Goal: Information Seeking & Learning: Find specific fact

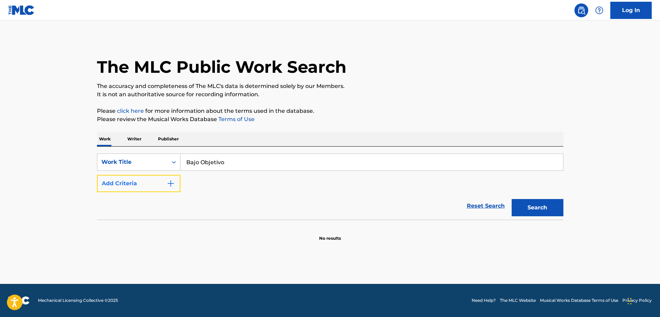
click at [156, 184] on button "Add Criteria" at bounding box center [138, 183] width 83 height 17
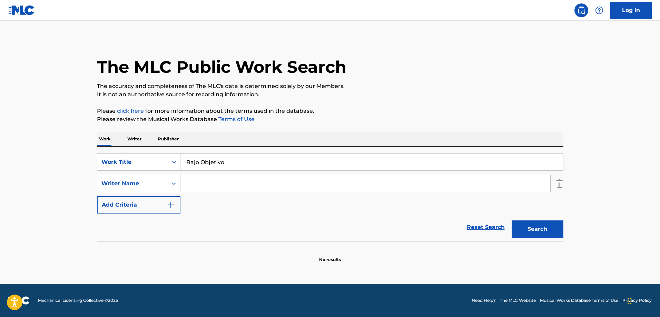
click at [228, 179] on input "Search Form" at bounding box center [365, 183] width 370 height 17
paste input "Angulo"
type input "Angulo"
click at [557, 227] on button "Search" at bounding box center [537, 228] width 52 height 17
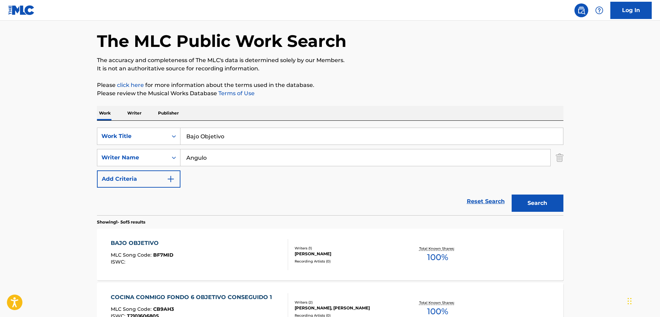
scroll to position [69, 0]
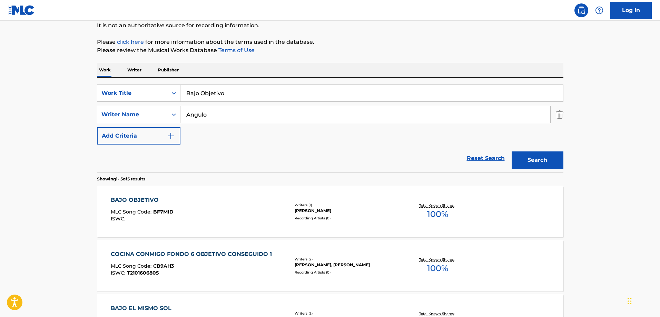
click at [206, 219] on div "BAJO OBJETIVO MLC Song Code : BF7MID ISWC :" at bounding box center [199, 211] width 177 height 31
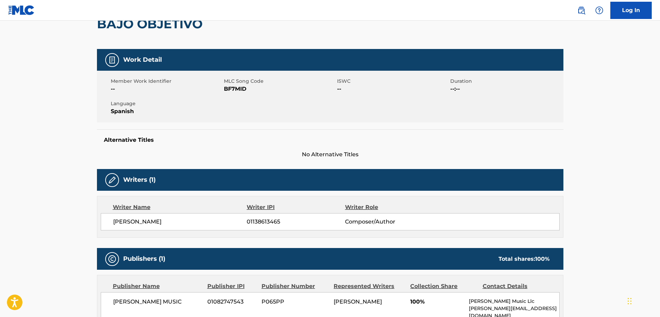
scroll to position [9, 0]
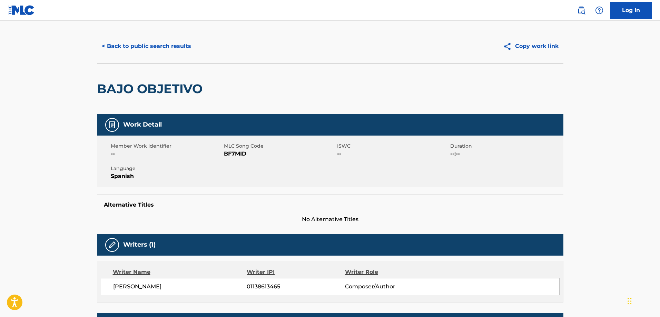
click at [231, 150] on span "BF7MID" at bounding box center [279, 154] width 111 height 8
copy span "BF7MID"
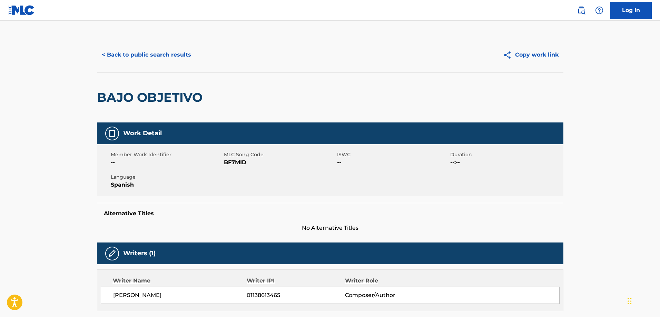
scroll to position [0, 0]
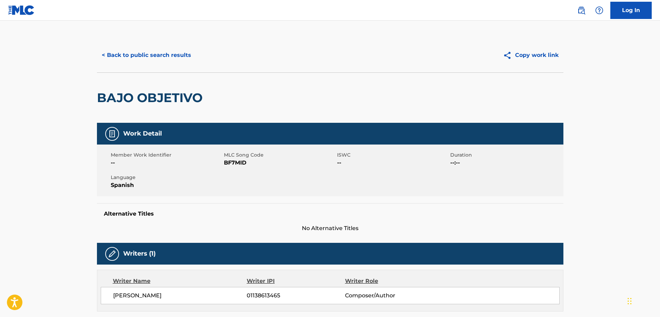
click at [140, 66] on div "< Back to public search results Copy work link" at bounding box center [330, 55] width 466 height 34
click at [141, 61] on button "< Back to public search results" at bounding box center [146, 55] width 99 height 17
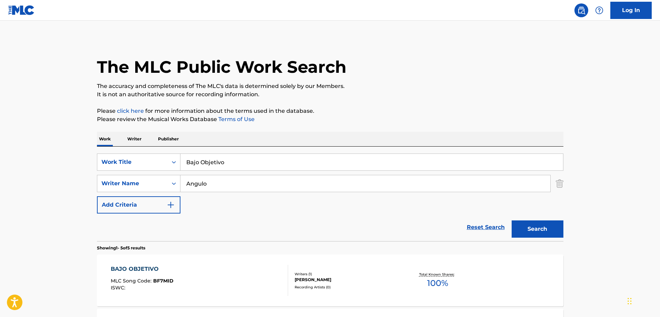
scroll to position [69, 0]
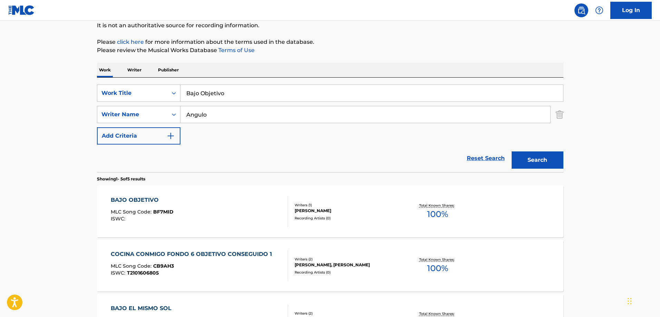
drag, startPoint x: 173, startPoint y: 103, endPoint x: 166, endPoint y: 100, distance: 7.9
click at [166, 102] on div "SearchWithCriteria60057982-8220-4920-bb0f-28ddd18b129a Work Title Bajo Objetivo…" at bounding box center [330, 114] width 466 height 60
drag, startPoint x: 237, startPoint y: 88, endPoint x: 167, endPoint y: 79, distance: 71.0
click at [126, 74] on div "Work Writer Publisher SearchWithCriteria60057982-8220-4920-bb0f-28ddd18b129a Wo…" at bounding box center [330, 274] width 466 height 423
click at [179, 72] on p "Publisher" at bounding box center [168, 70] width 25 height 14
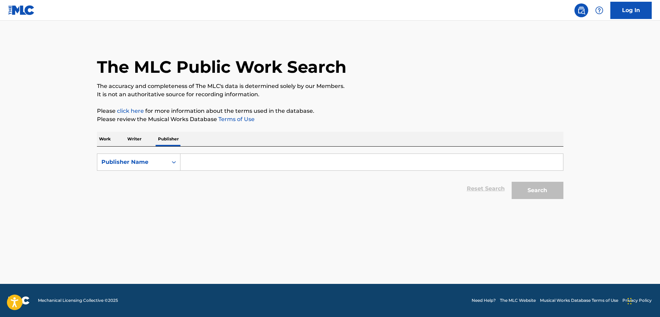
click at [214, 159] on input "Search Form" at bounding box center [371, 162] width 382 height 17
paste input "823178049"
type input "823178049"
click at [156, 159] on div "Publisher Name" at bounding box center [132, 162] width 62 height 8
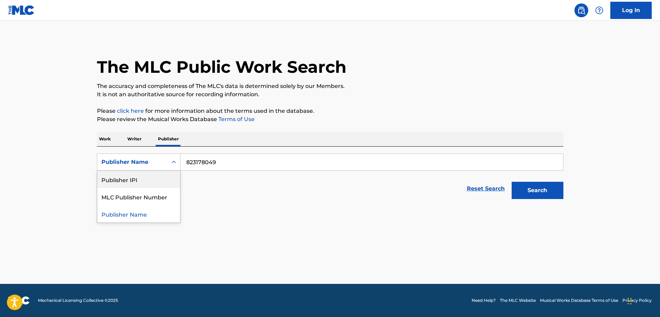
click at [144, 182] on div "Publisher IPI" at bounding box center [138, 179] width 83 height 17
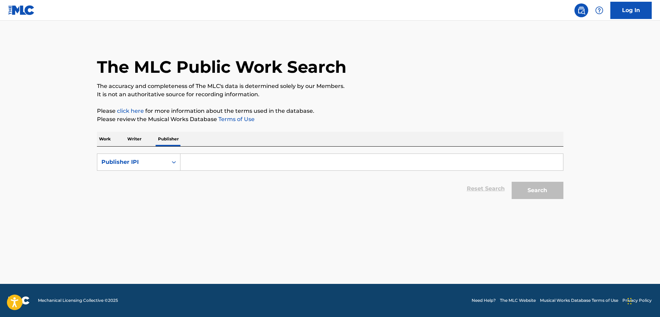
click at [319, 161] on input "Search Form" at bounding box center [371, 162] width 382 height 17
paste input "823178049"
type input "823178049"
click at [511, 182] on button "Search" at bounding box center [537, 190] width 52 height 17
click at [145, 171] on form "SearchWithCriteriac1d9a008-2abe-4d53-b140-dd4a9ccfb141 Publisher IPI 823178049 …" at bounding box center [330, 177] width 466 height 49
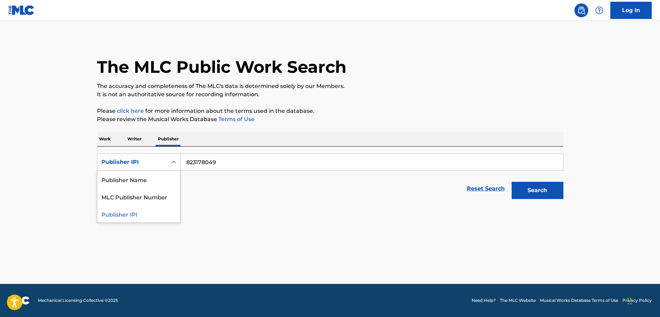
click at [143, 168] on div "Publisher IPI" at bounding box center [132, 162] width 70 height 13
click at [140, 183] on div "Publisher Name" at bounding box center [138, 179] width 83 height 17
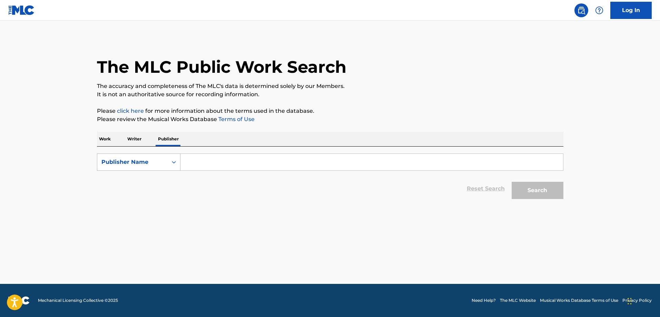
click at [108, 169] on div "Publisher Name" at bounding box center [138, 161] width 83 height 17
click at [137, 161] on div "Publisher Name" at bounding box center [132, 162] width 62 height 8
click at [242, 163] on input "Search Form" at bounding box center [371, 162] width 382 height 17
paste input "Misterio Music"
type input "Misterio Music Publishing"
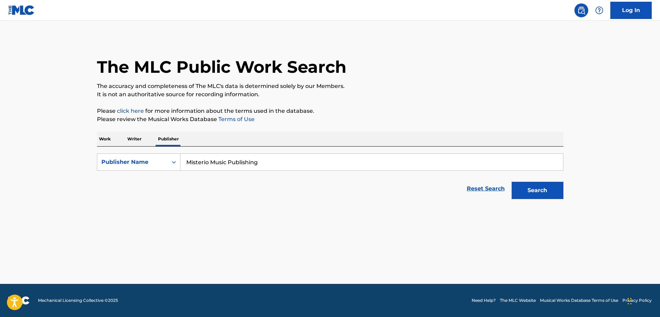
click at [526, 178] on div "Search" at bounding box center [535, 189] width 55 height 28
click at [525, 184] on button "Search" at bounding box center [537, 190] width 52 height 17
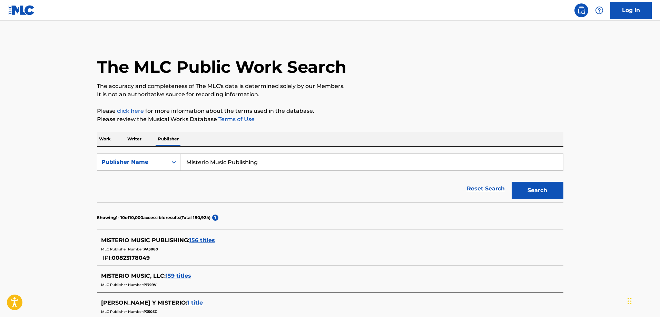
click at [106, 137] on p "Work" at bounding box center [105, 139] width 16 height 14
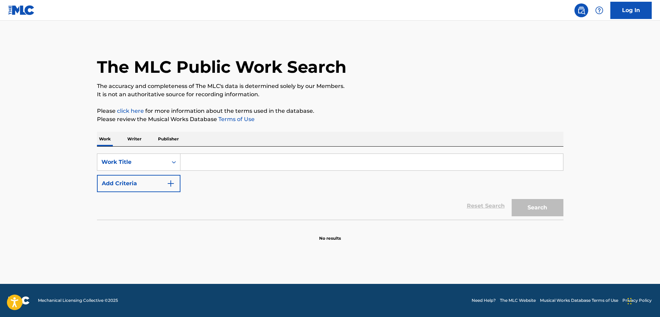
click at [214, 170] on input "Search Form" at bounding box center [371, 162] width 382 height 17
paste input "Celoso"
type input "Celoso"
click at [159, 194] on div "Reset Search Search" at bounding box center [330, 206] width 466 height 28
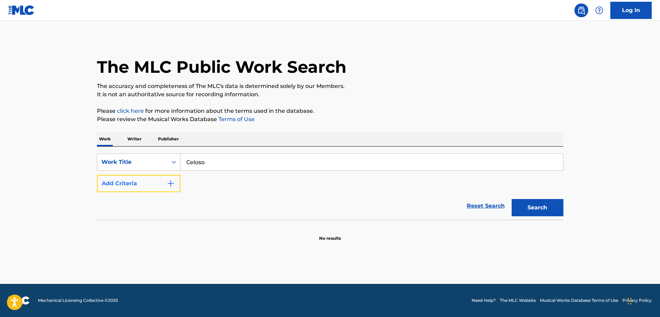
click at [159, 181] on button "Add Criteria" at bounding box center [138, 183] width 83 height 17
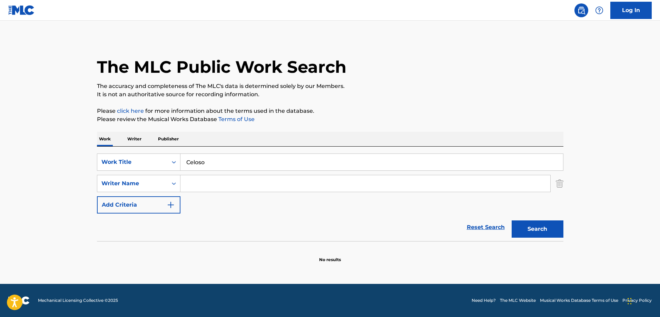
click at [253, 191] on input "Search Form" at bounding box center [365, 183] width 370 height 17
click at [268, 181] on input "Search Form" at bounding box center [365, 183] width 370 height 17
paste input "[PERSON_NAME]"
type input "[PERSON_NAME]"
click at [511, 220] on button "Search" at bounding box center [537, 228] width 52 height 17
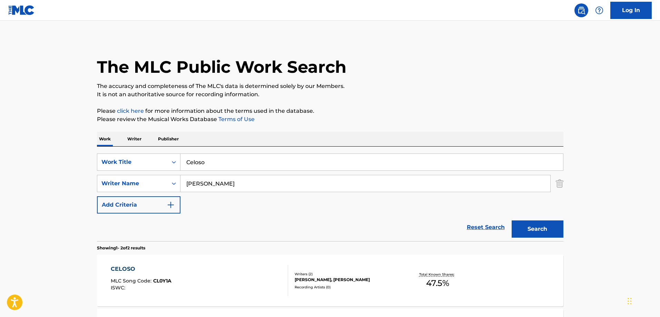
click at [185, 287] on div "CELOSO MLC Song Code : CL0Y1A ISWC :" at bounding box center [199, 280] width 177 height 31
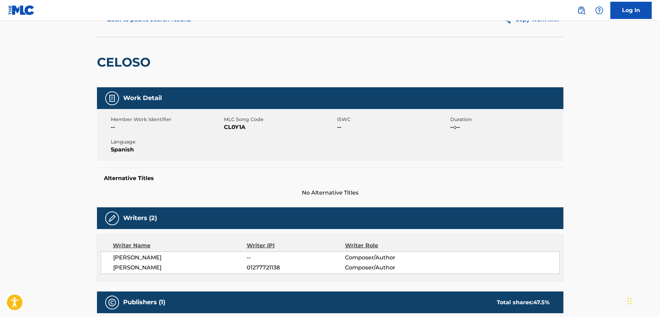
scroll to position [69, 0]
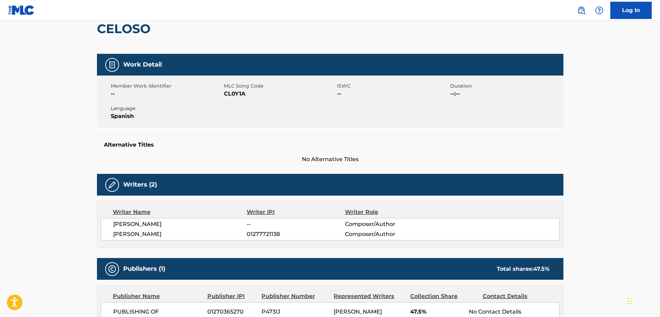
click at [236, 94] on span "CL0Y1A" at bounding box center [279, 94] width 111 height 8
copy span "CL0Y1A"
click at [236, 94] on span "CL0Y1A" at bounding box center [279, 94] width 111 height 8
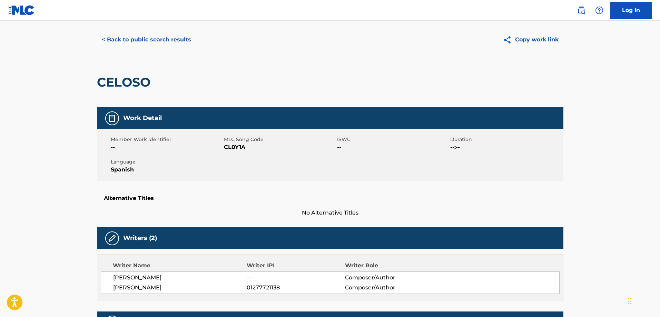
scroll to position [0, 0]
